Goal: Information Seeking & Learning: Learn about a topic

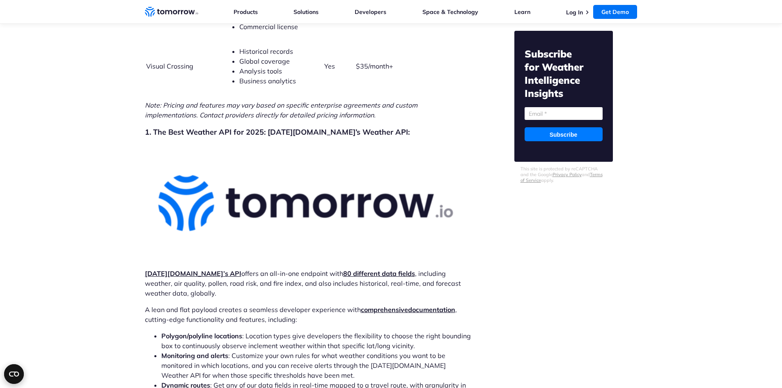
scroll to position [2298, 0]
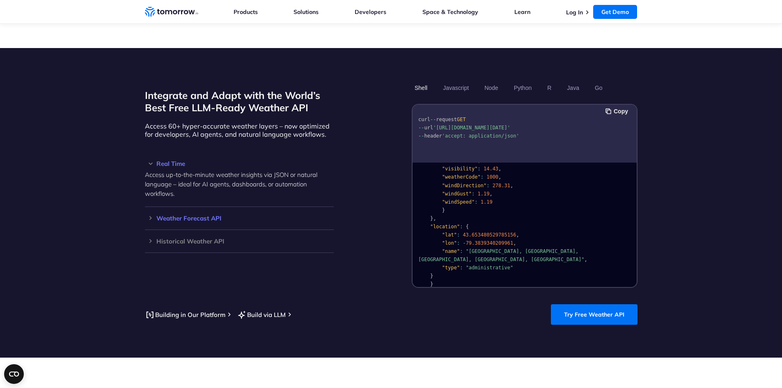
scroll to position [657, 0]
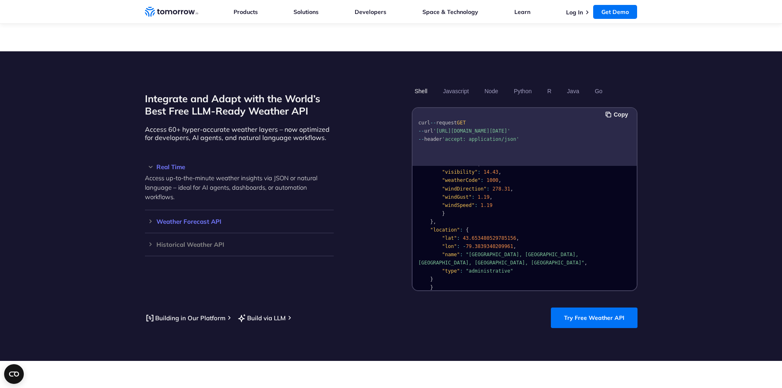
click at [193, 218] on h3 "Weather Forecast API" at bounding box center [239, 221] width 189 height 6
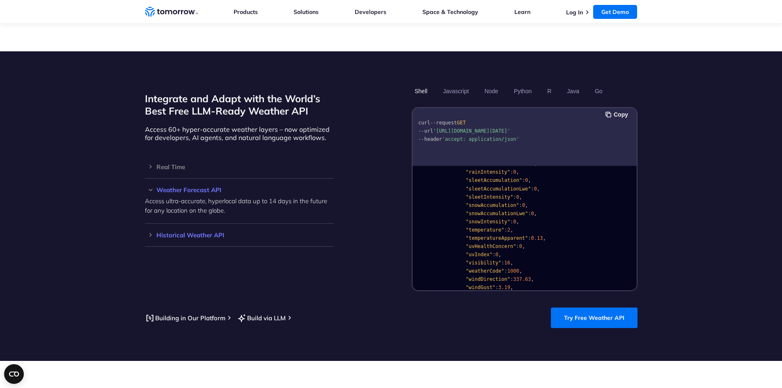
click at [187, 232] on h3 "Historical Weather API" at bounding box center [239, 235] width 189 height 6
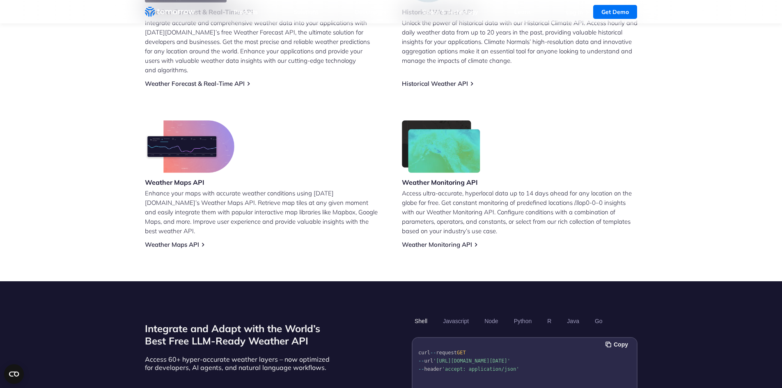
scroll to position [0, 0]
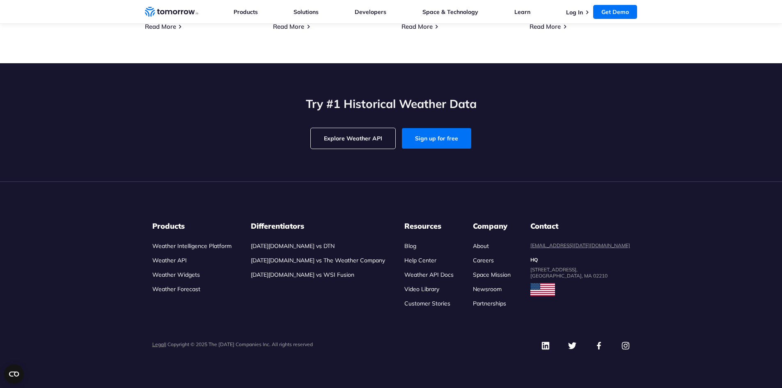
scroll to position [2621, 0]
